Goal: Transaction & Acquisition: Purchase product/service

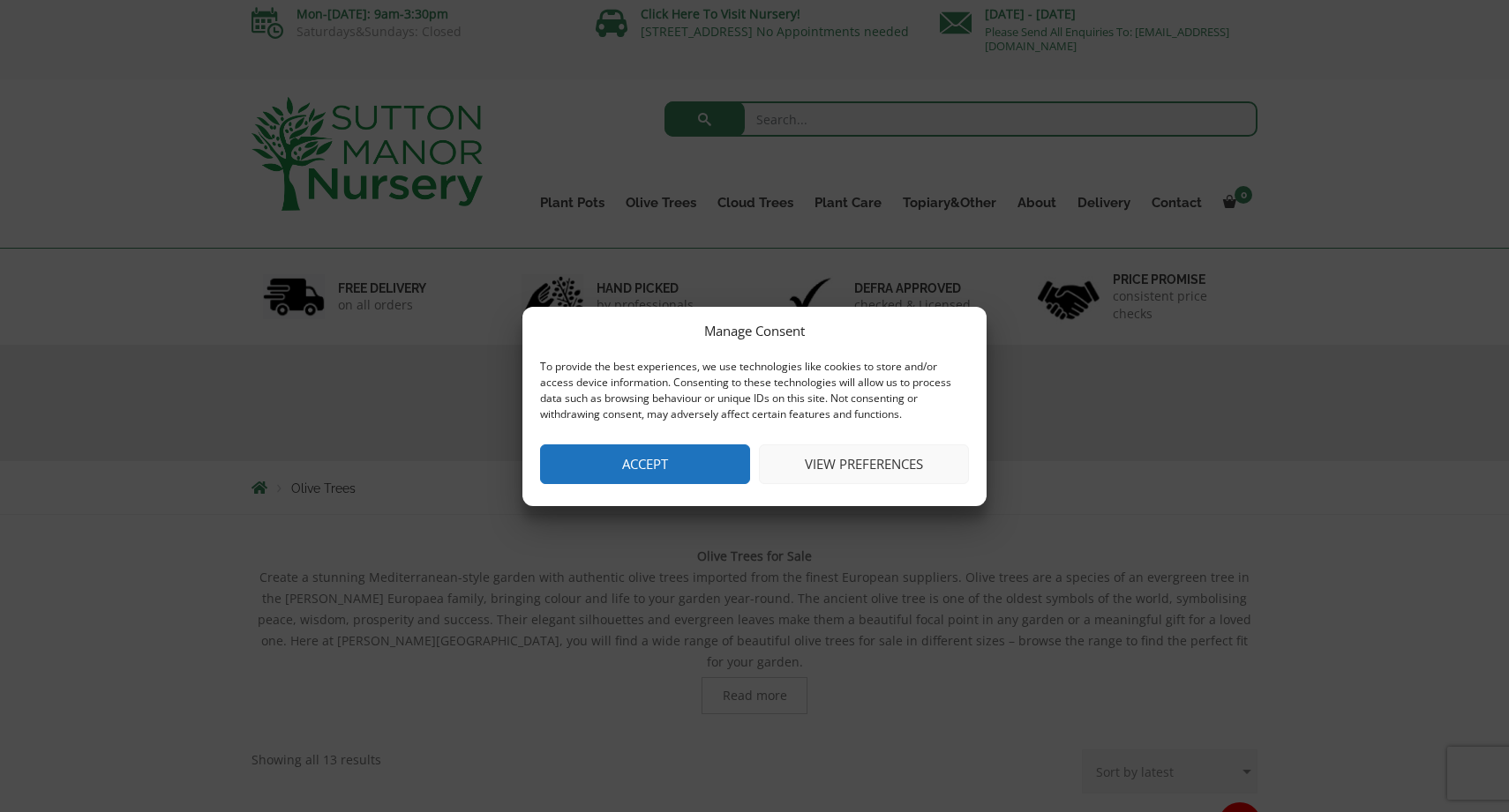
click at [646, 473] on button "Accept" at bounding box center [645, 464] width 210 height 40
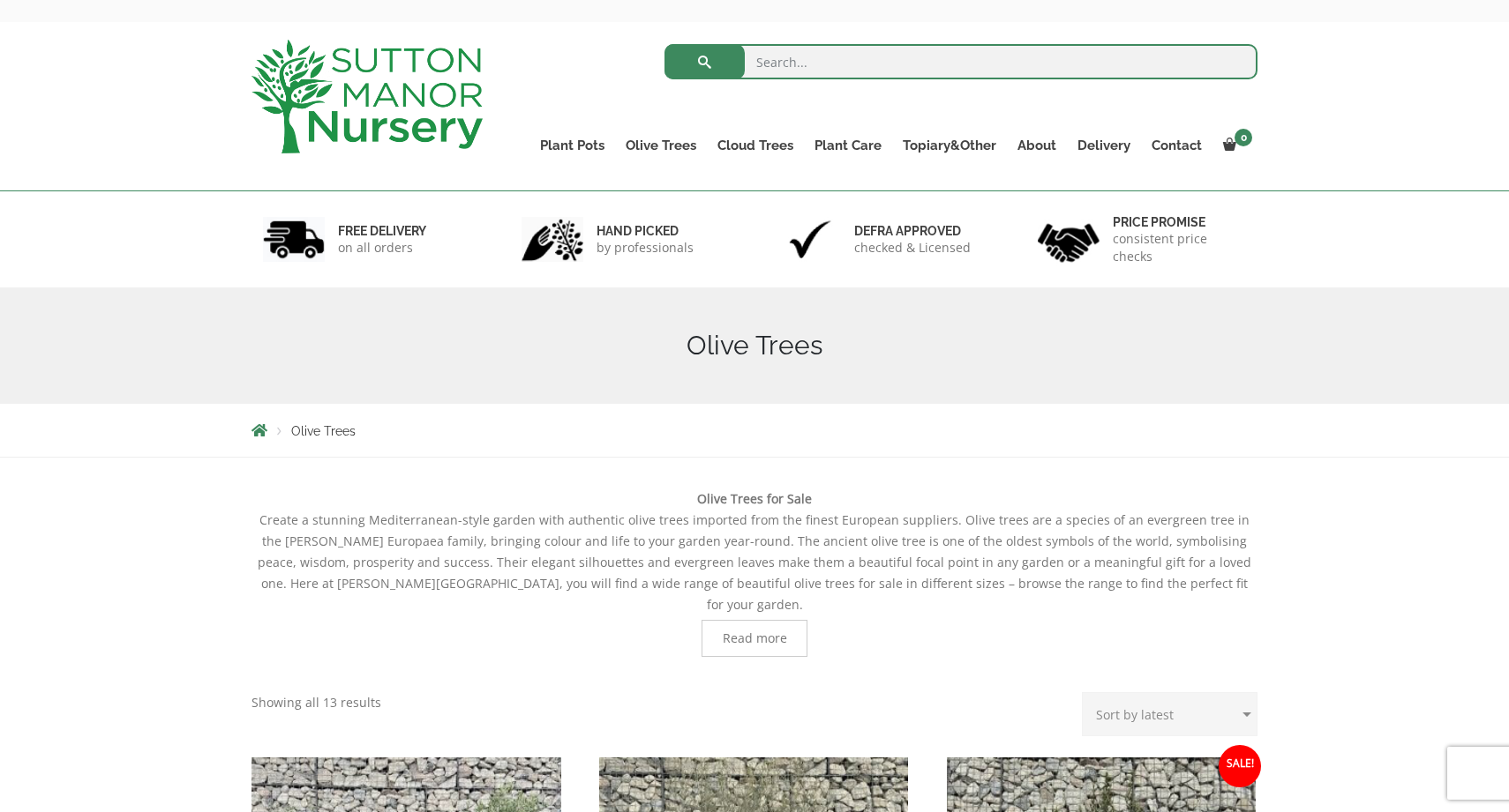
scroll to position [61, 0]
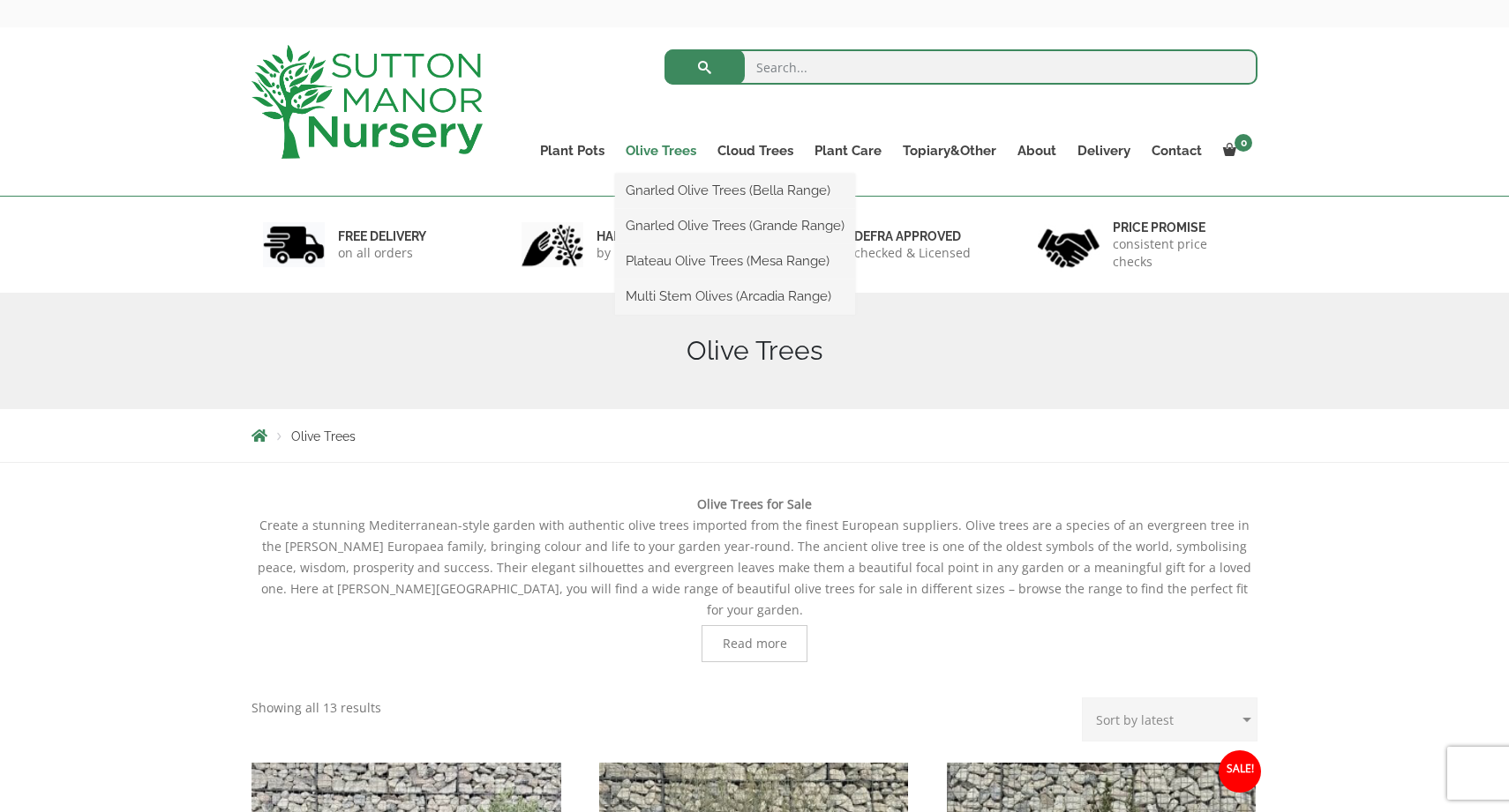
click at [666, 146] on link "Olive Trees" at bounding box center [661, 150] width 92 height 24
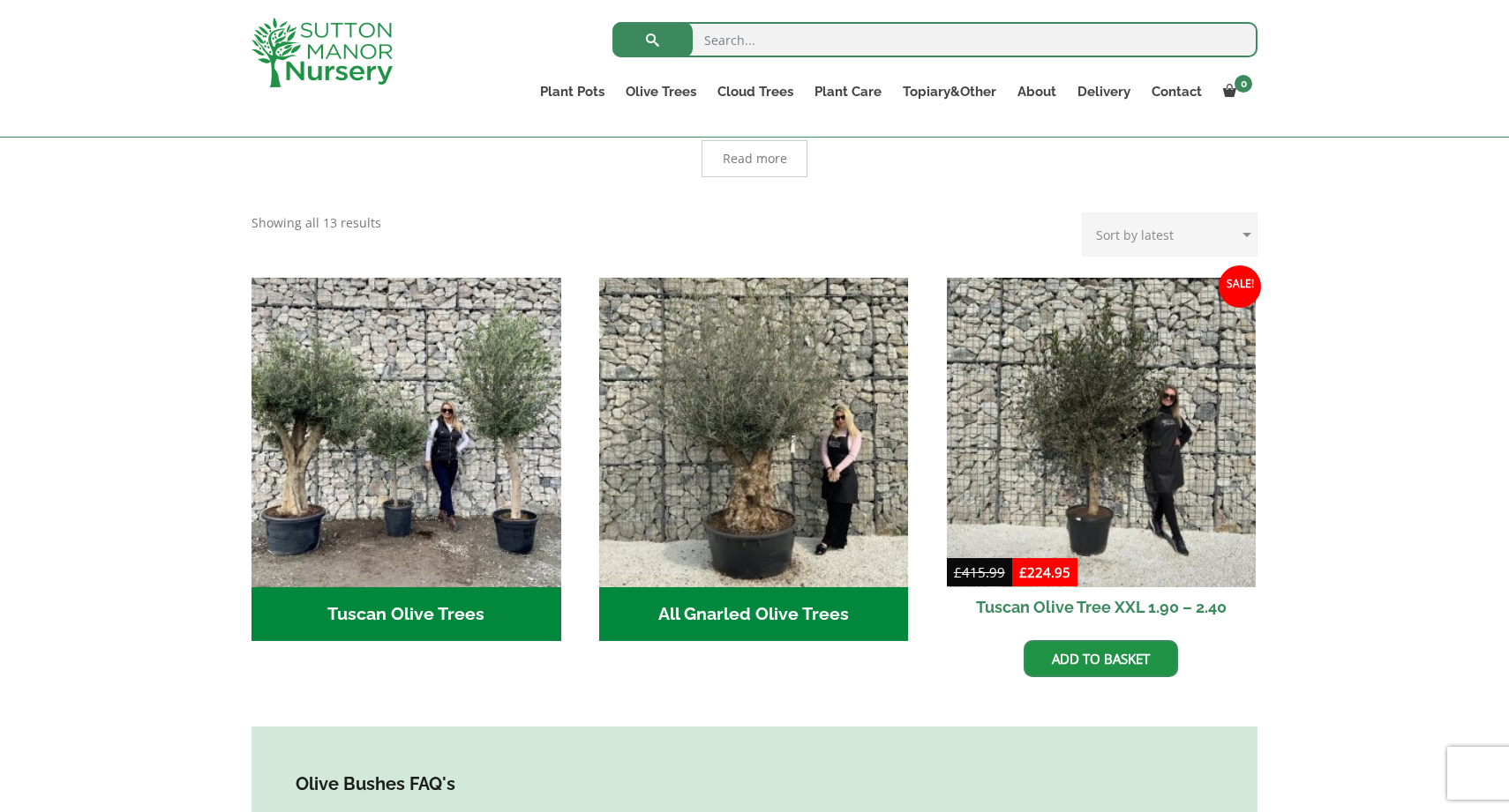
scroll to position [513, 0]
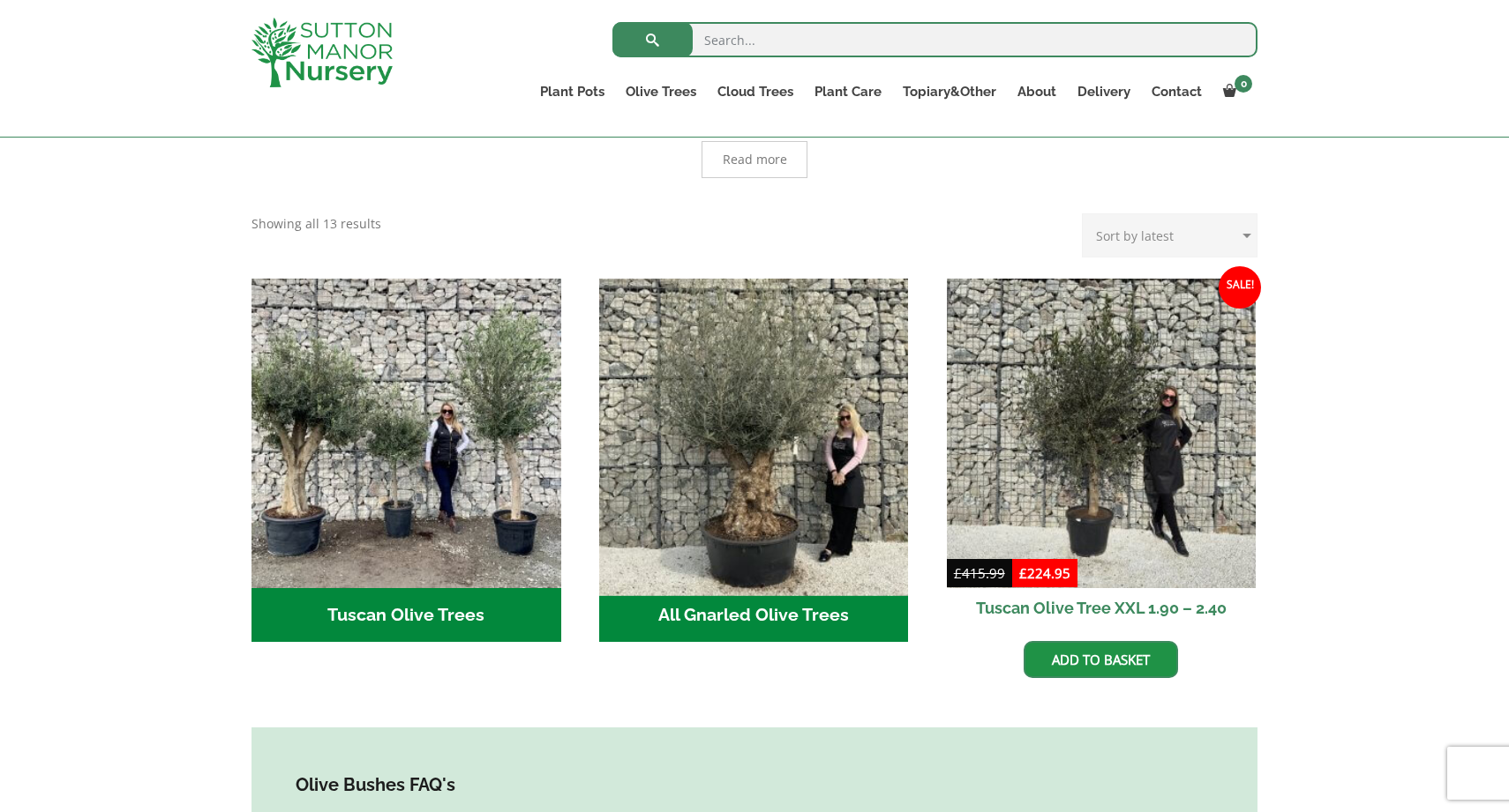
click at [780, 366] on img "Visit product category All Gnarled Olive Trees" at bounding box center [753, 432] width 324 height 324
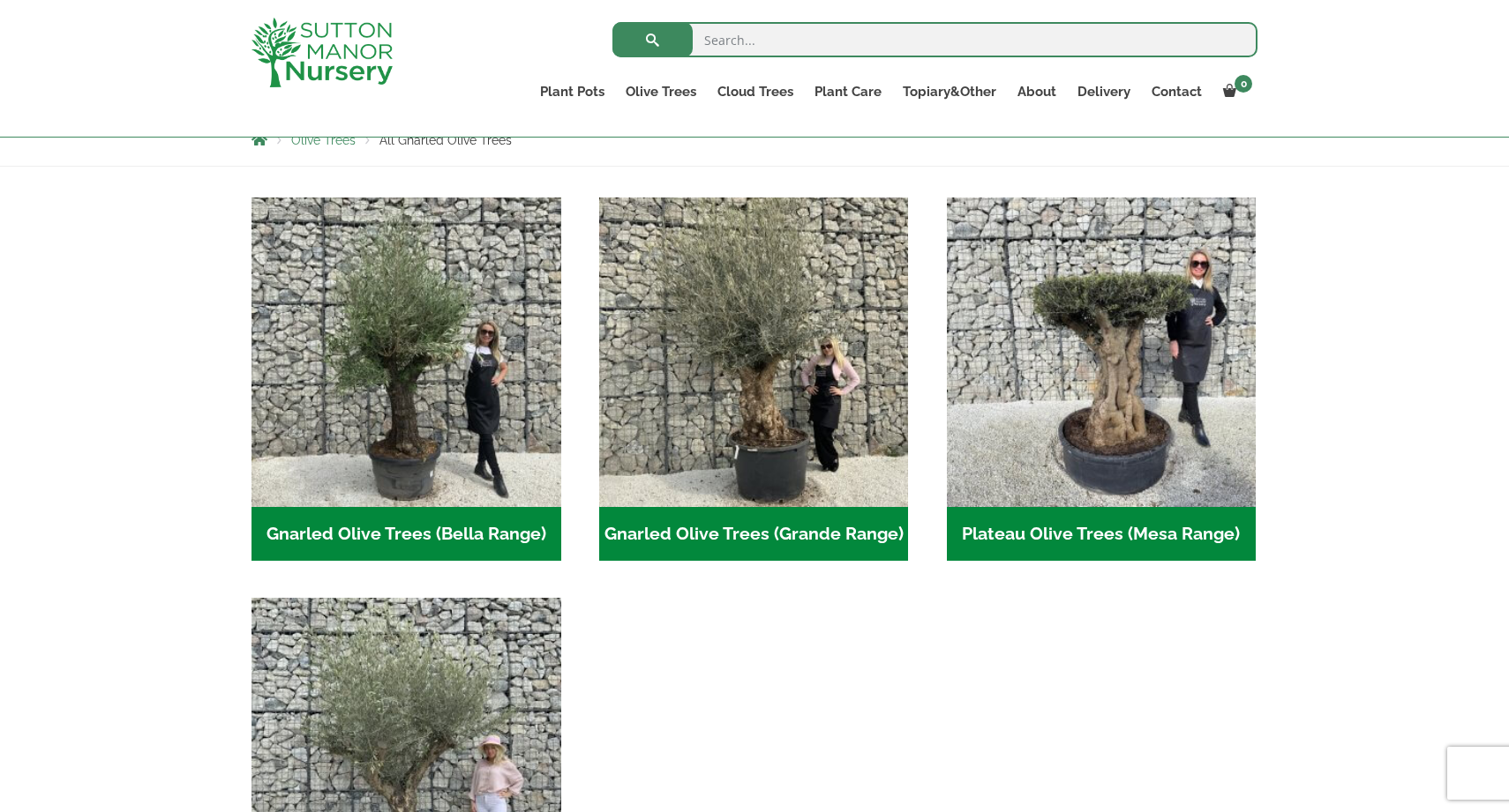
scroll to position [323, 0]
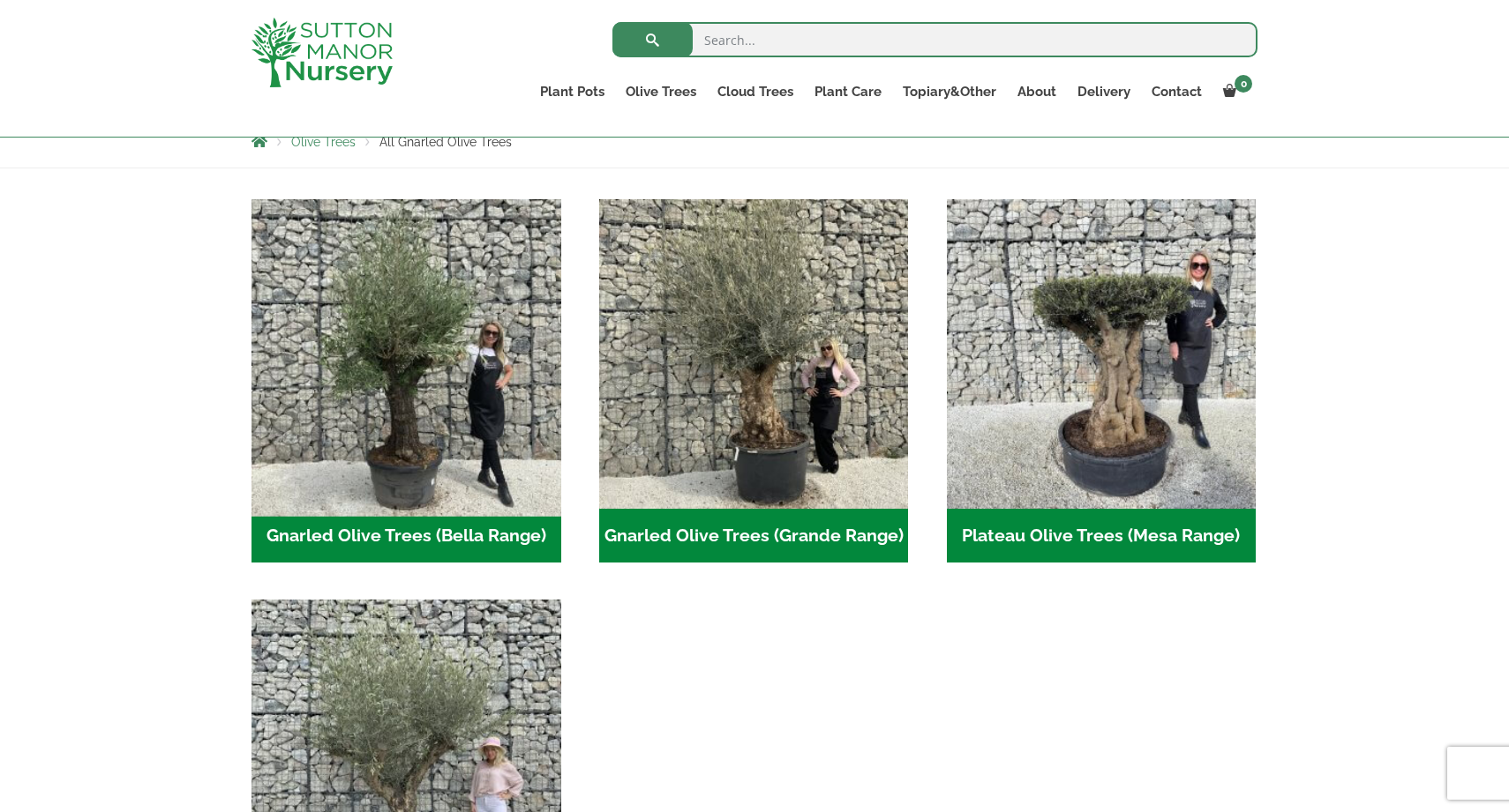
click at [422, 346] on img "Visit product category Gnarled Olive Trees (Bella Range)" at bounding box center [405, 353] width 324 height 324
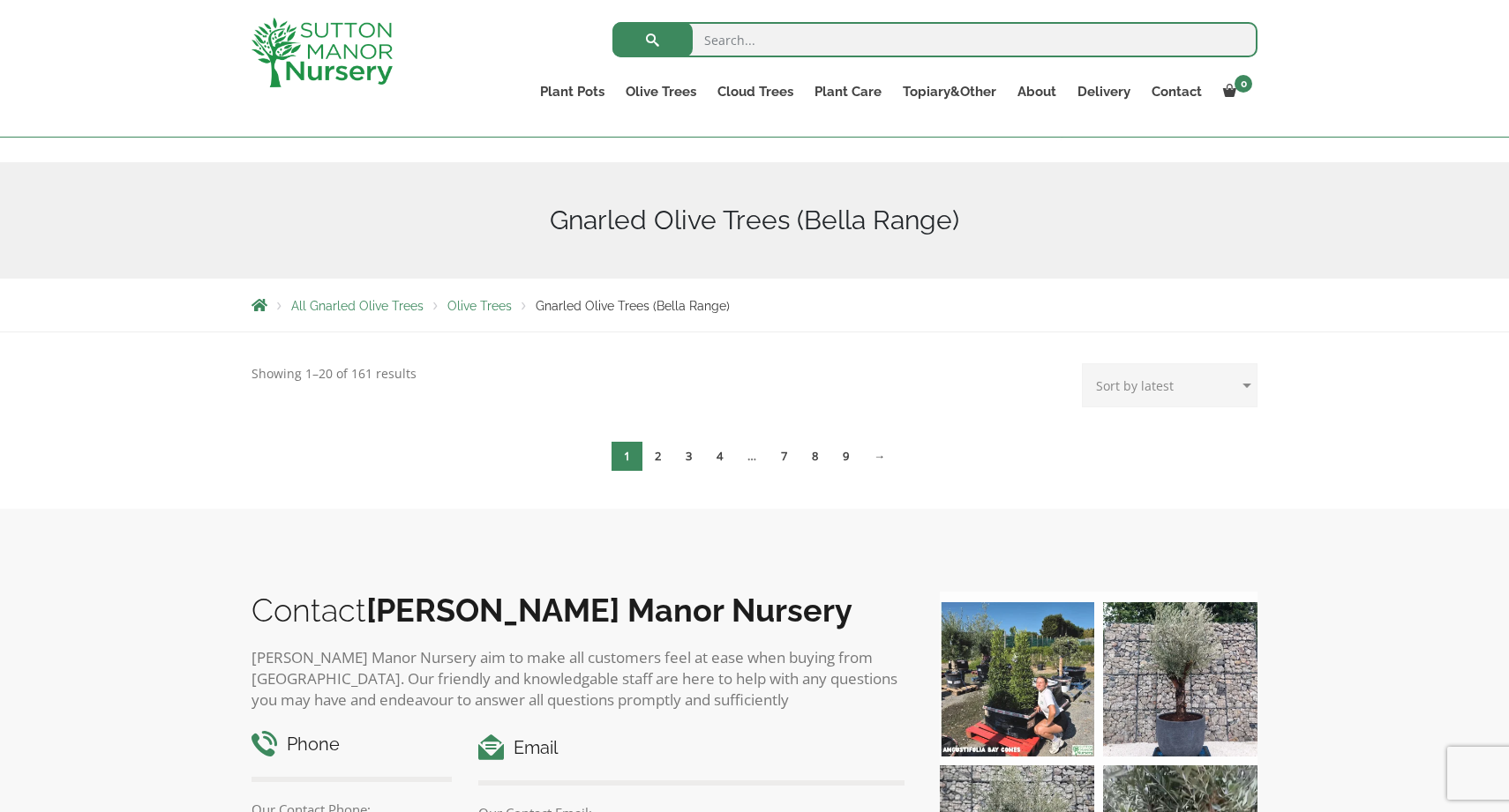
scroll to position [146, 0]
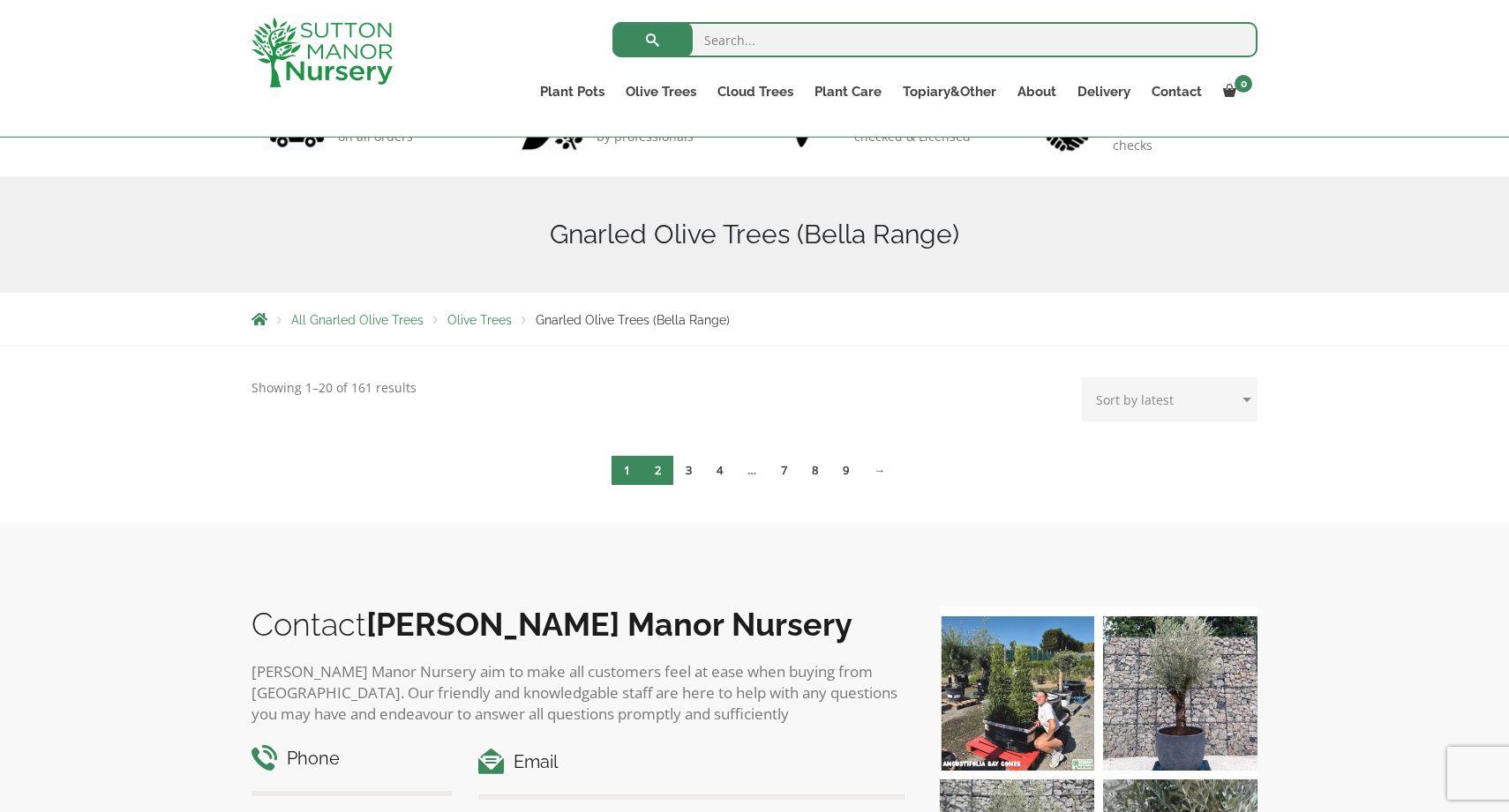
click at [658, 470] on link "2" at bounding box center [658, 471] width 31 height 29
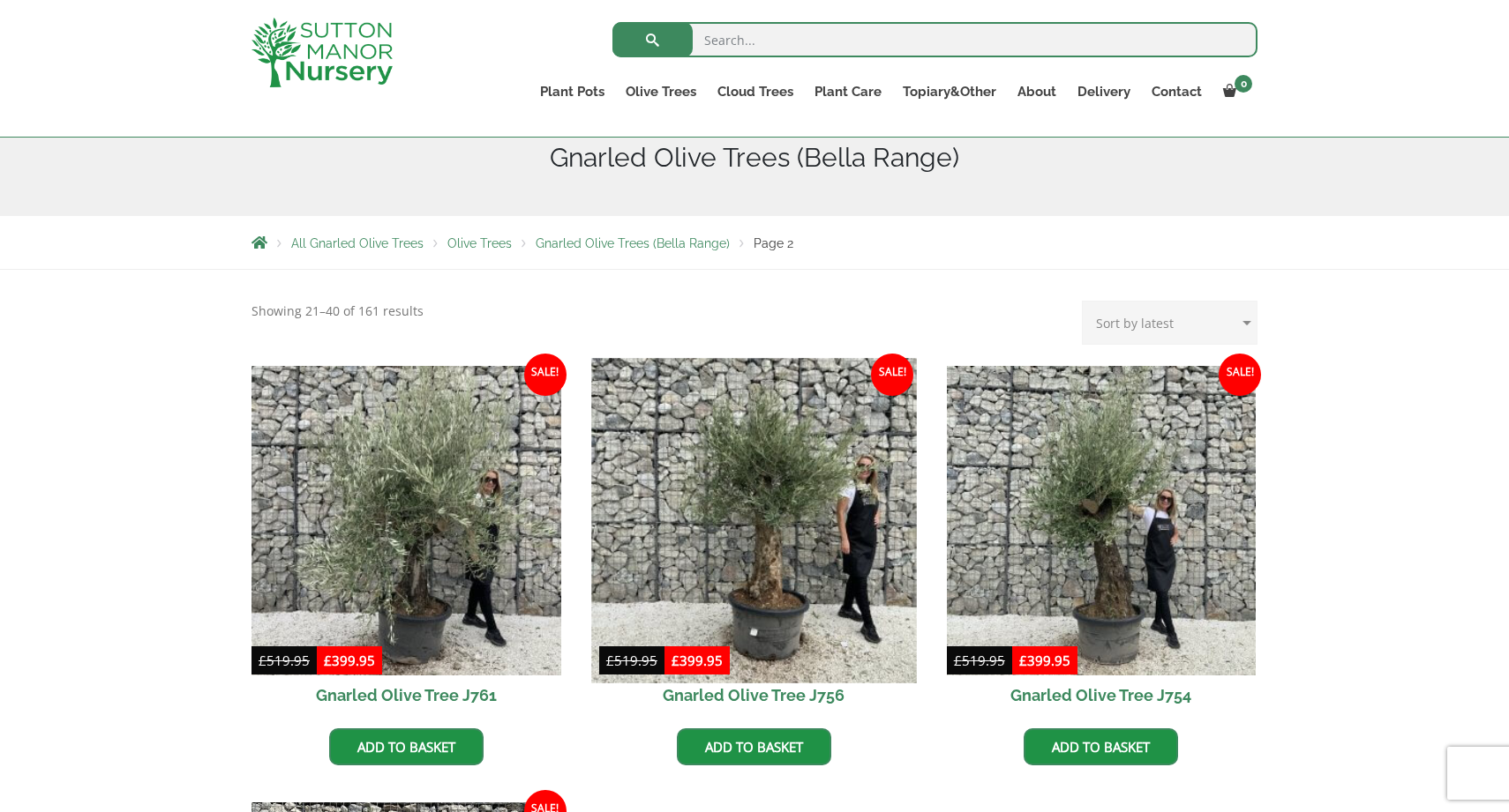
scroll to position [220, 0]
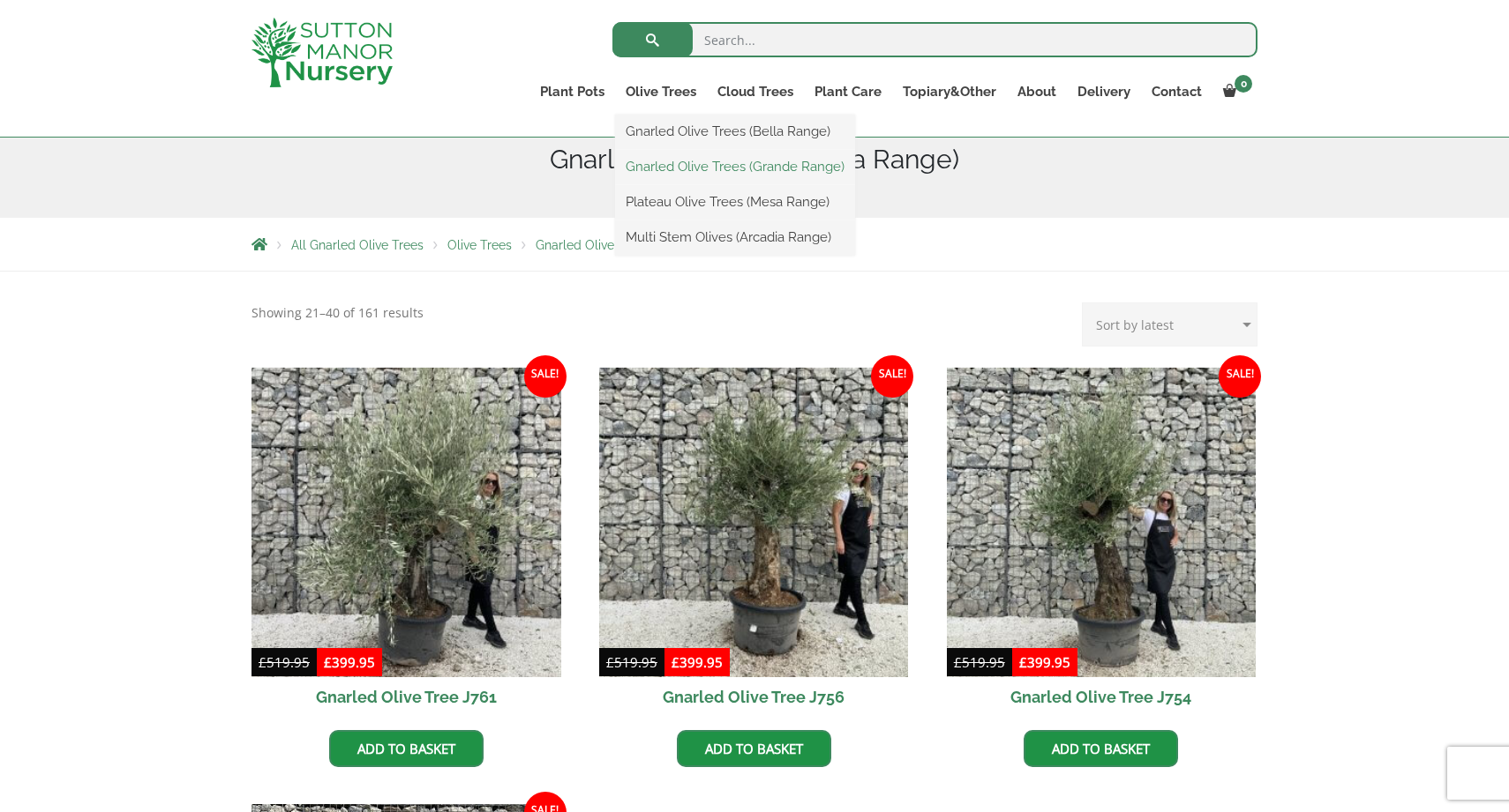
click at [679, 159] on link "Gnarled Olive Trees (Grande Range)" at bounding box center [734, 166] width 240 height 26
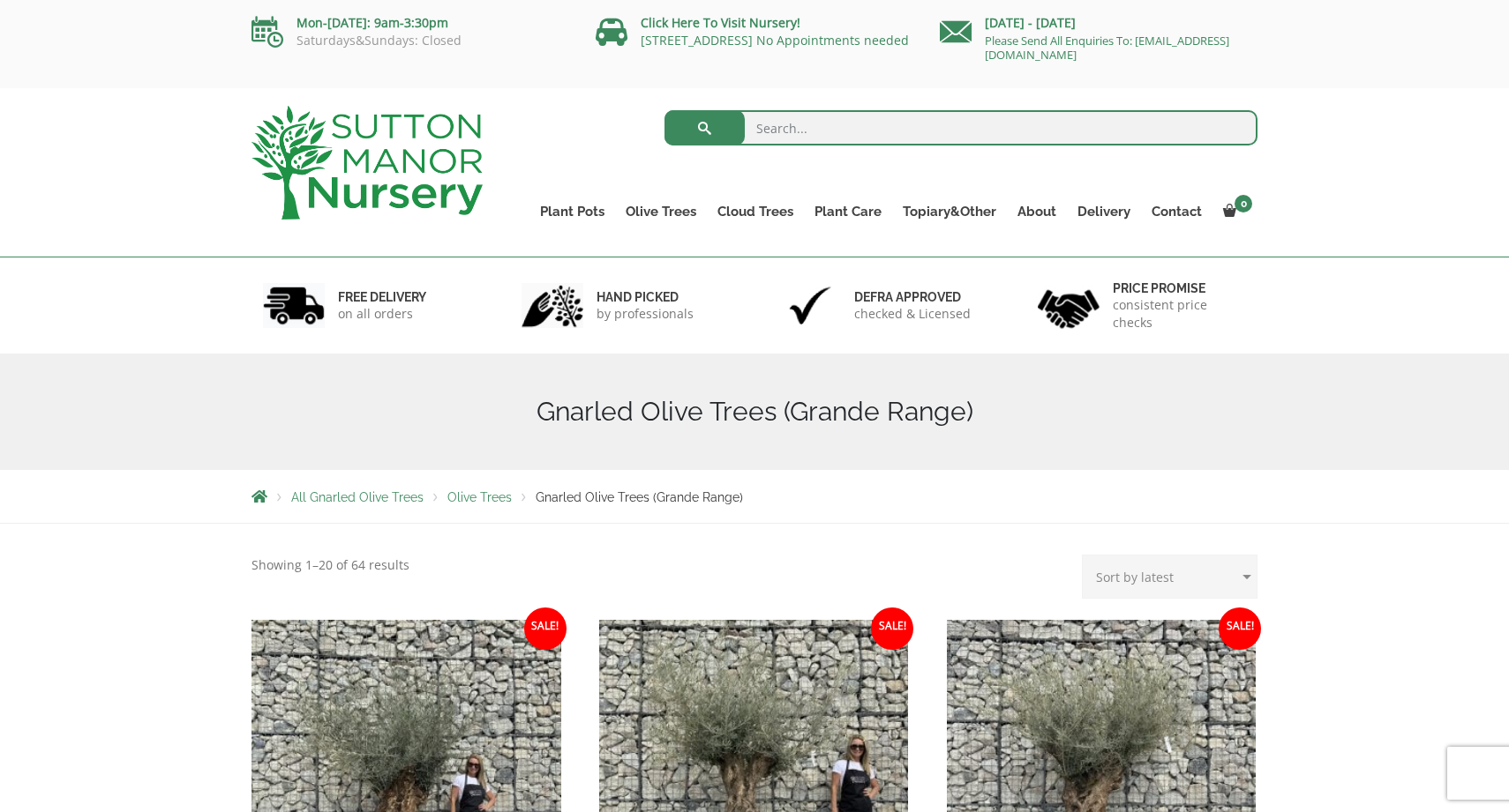
select select "price-desc"
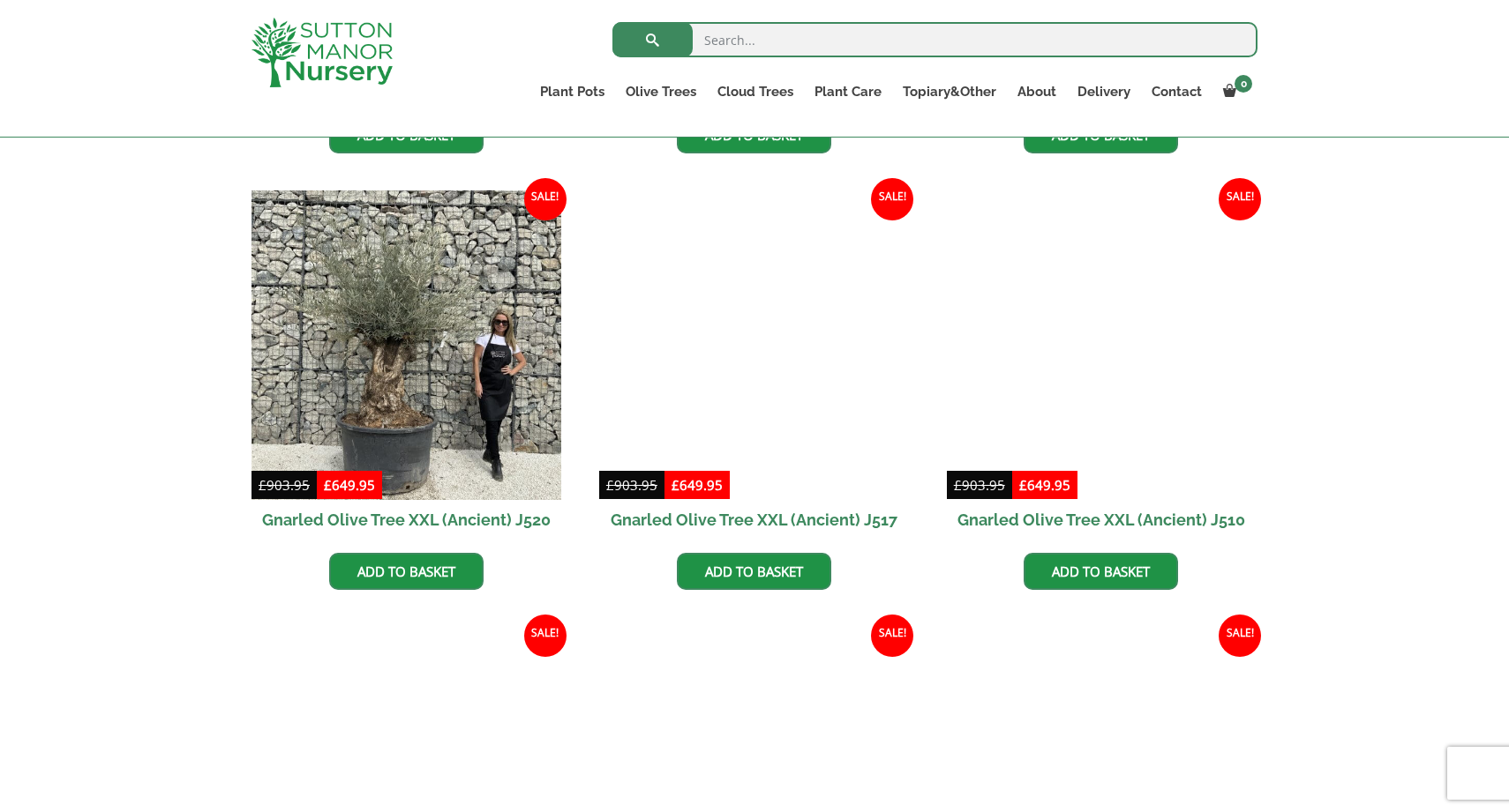
scroll to position [1267, 0]
